Goal: Obtain resource: Download file/media

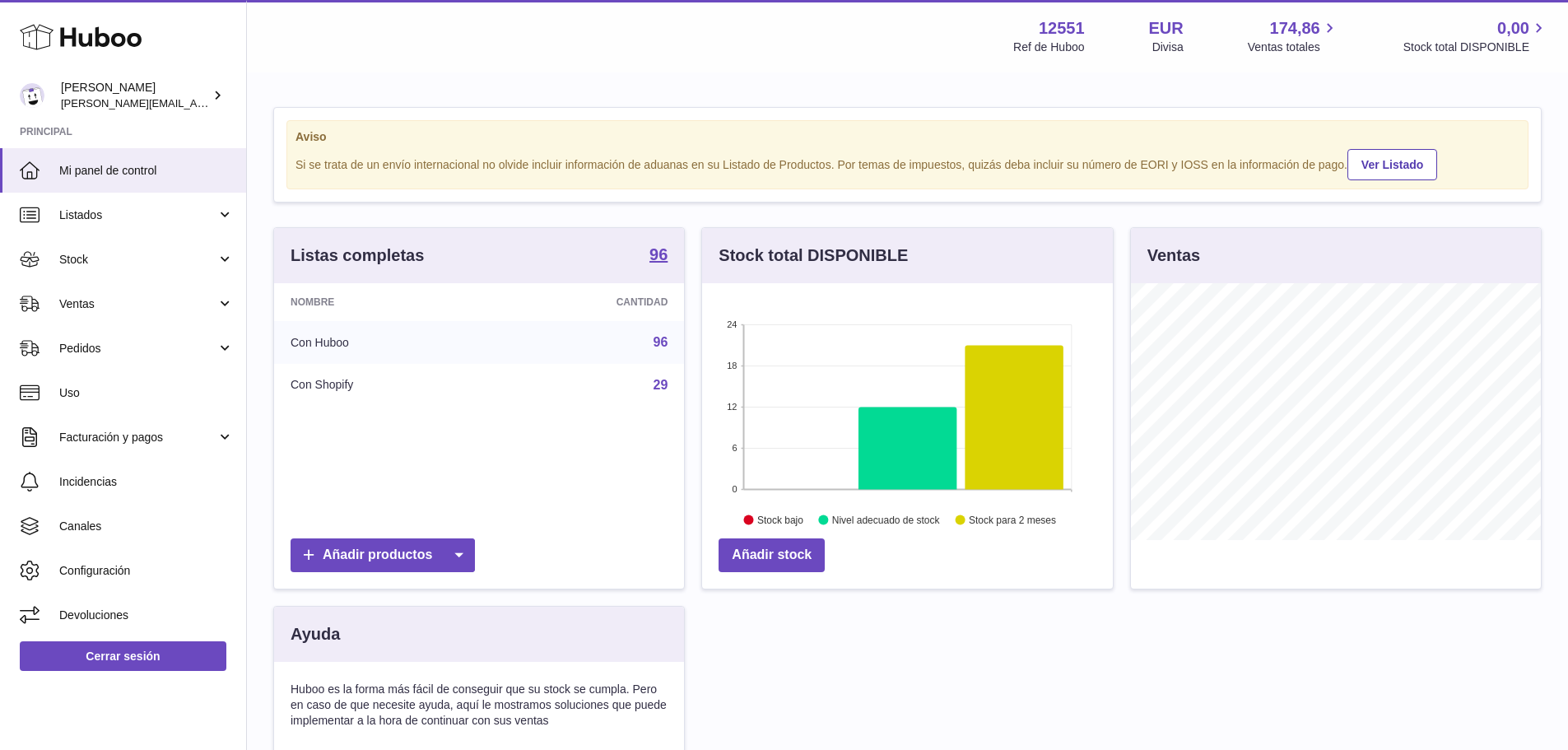
scroll to position [257, 410]
click at [67, 260] on span "Stock" at bounding box center [138, 260] width 158 height 16
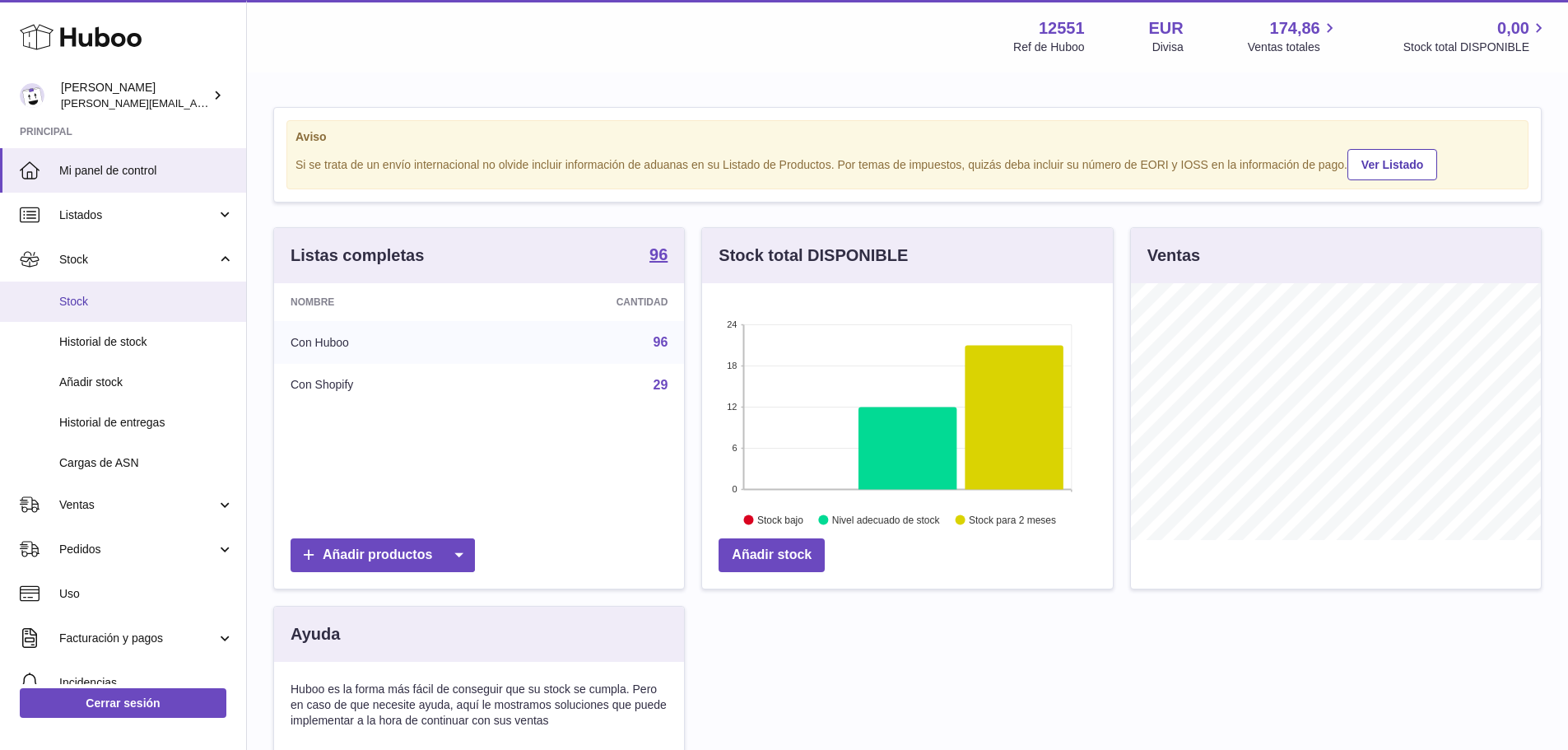
click at [95, 308] on span "Stock" at bounding box center [147, 301] width 174 height 16
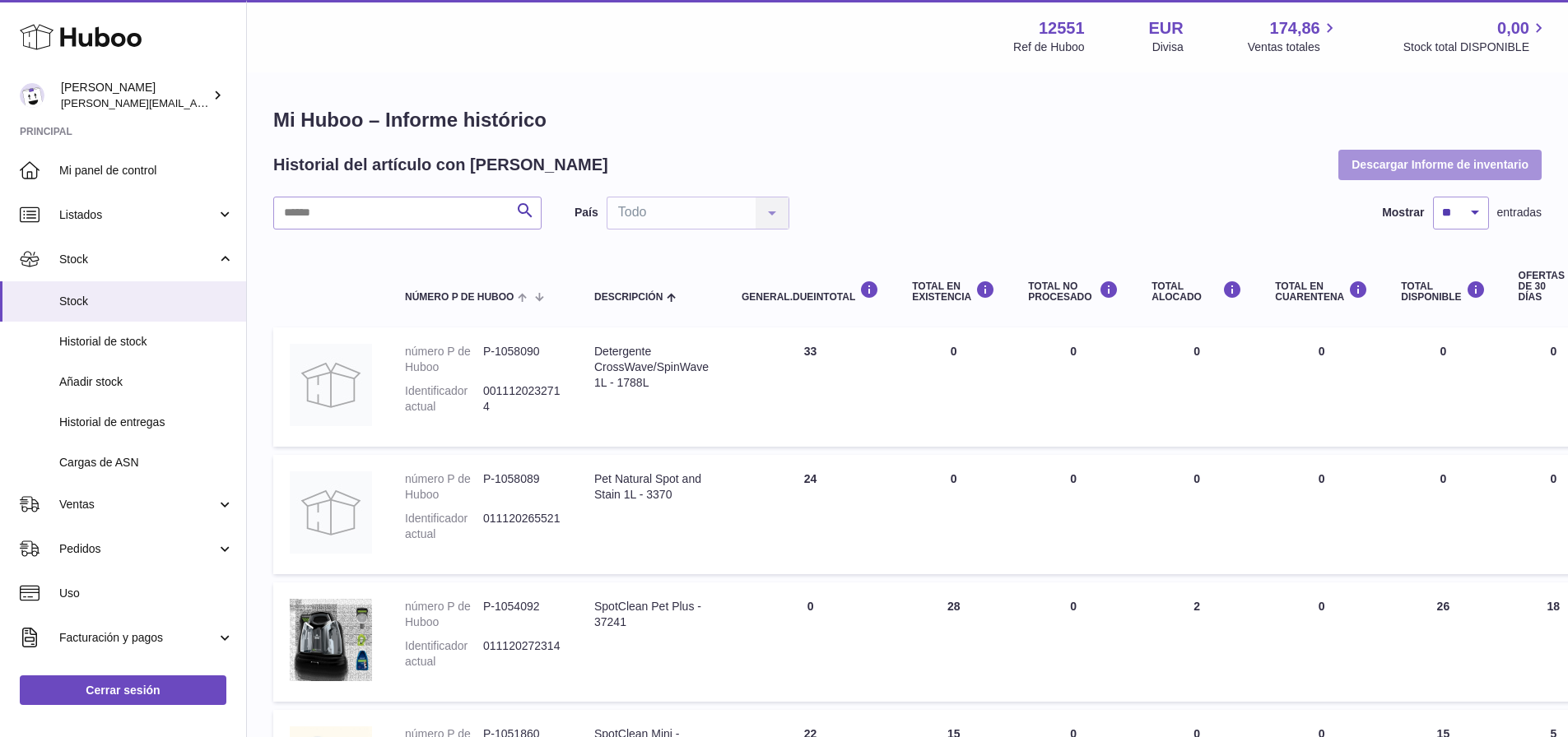
click at [1417, 171] on button "Descargar Informe de inventario" at bounding box center [1439, 164] width 203 height 30
